Goal: Navigation & Orientation: Find specific page/section

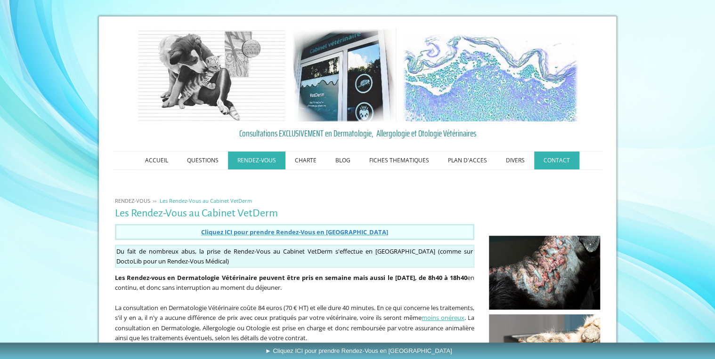
click at [549, 163] on link "CONTACT" at bounding box center [556, 161] width 45 height 18
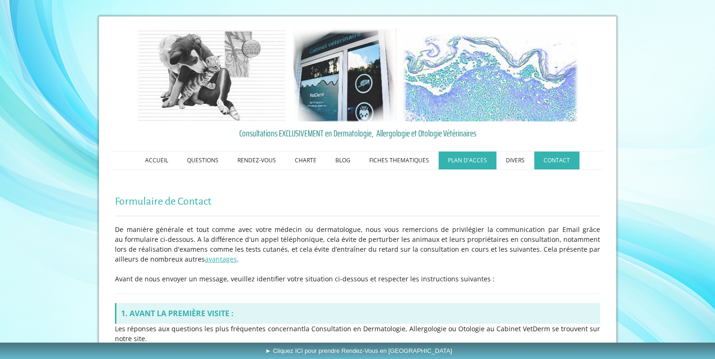
click at [474, 158] on link "PLAN D'ACCES" at bounding box center [467, 161] width 58 height 18
